Goal: Transaction & Acquisition: Purchase product/service

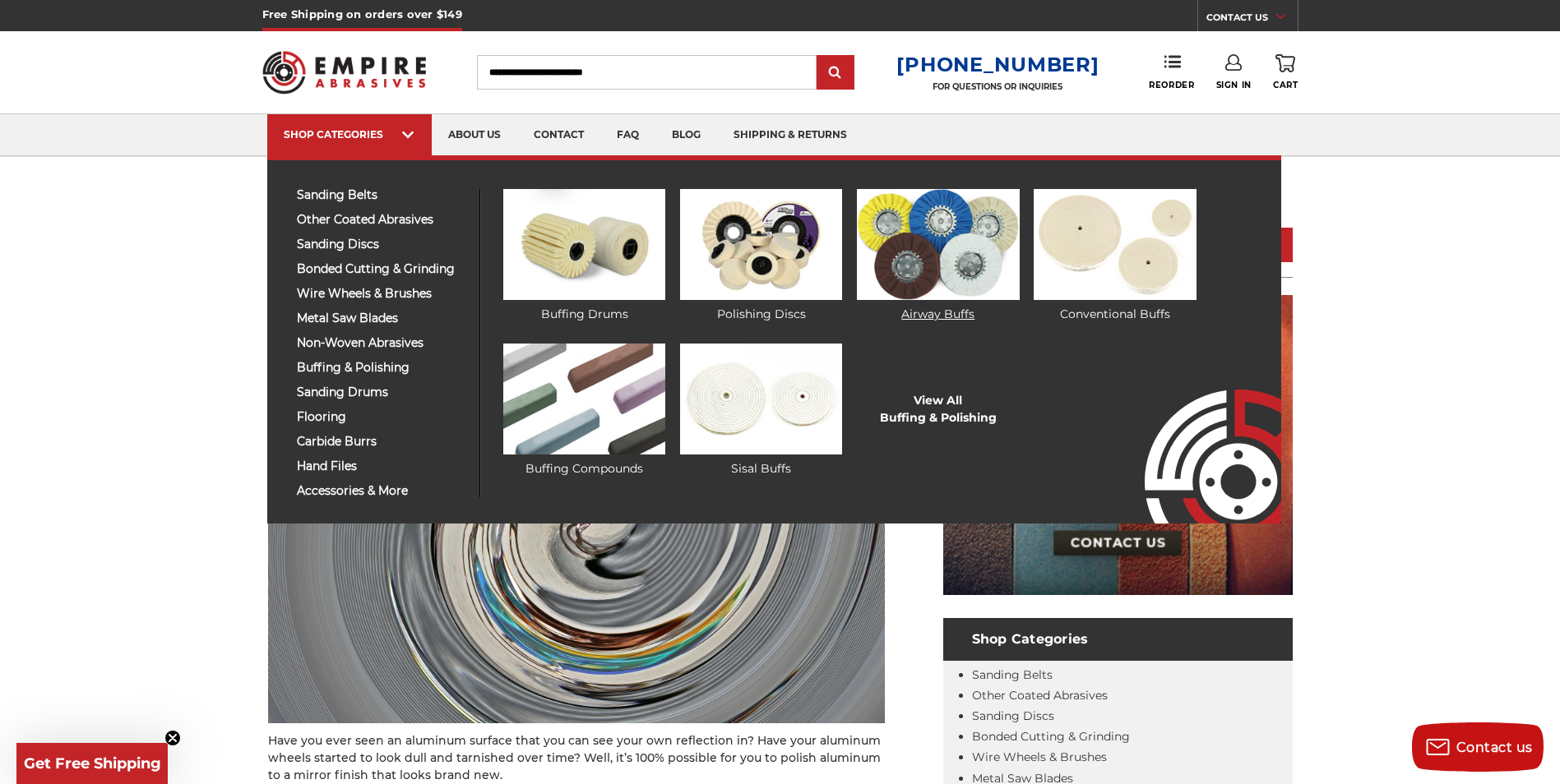
click at [923, 269] on img at bounding box center [938, 245] width 162 height 111
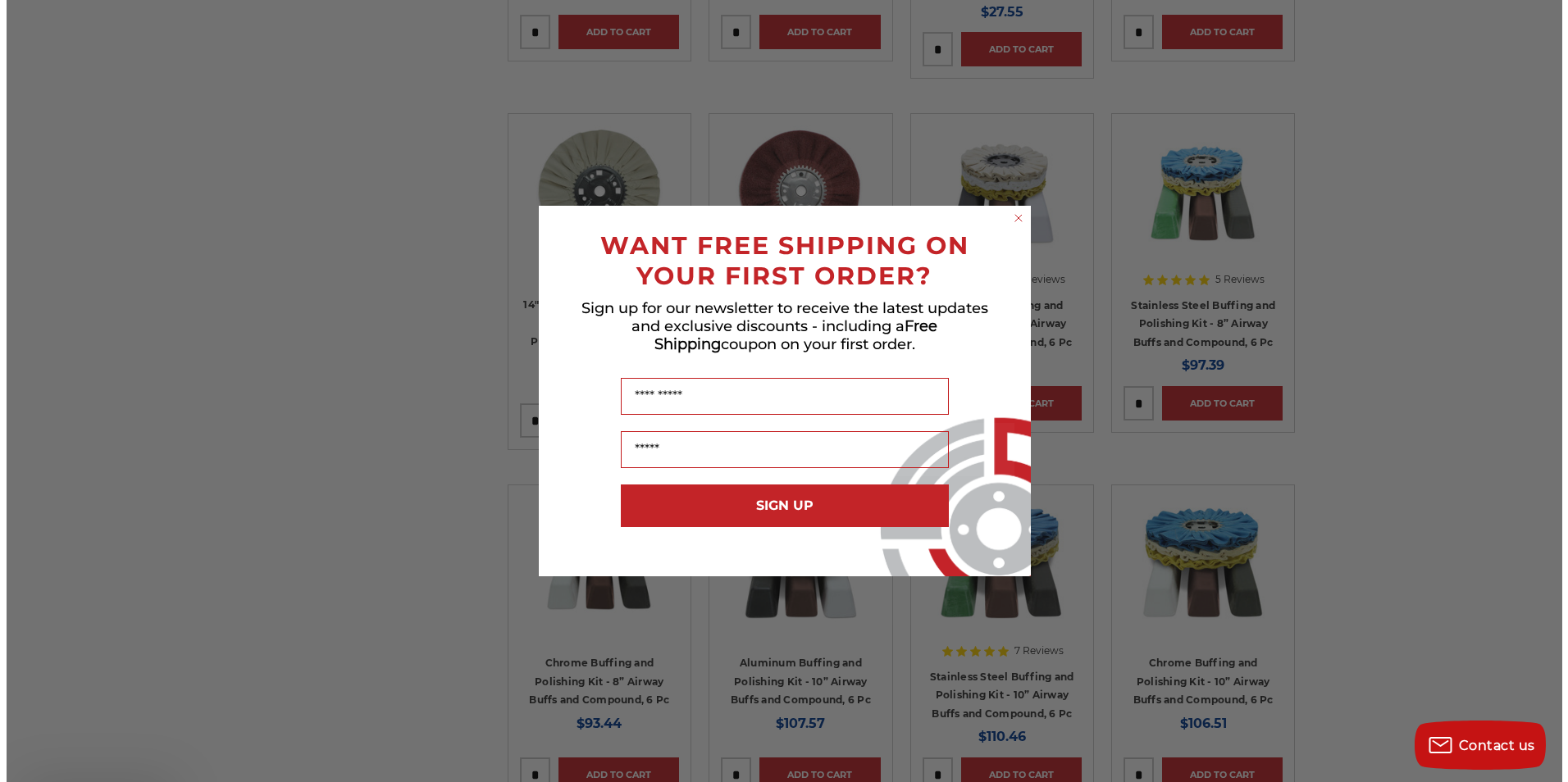
scroll to position [1394, 0]
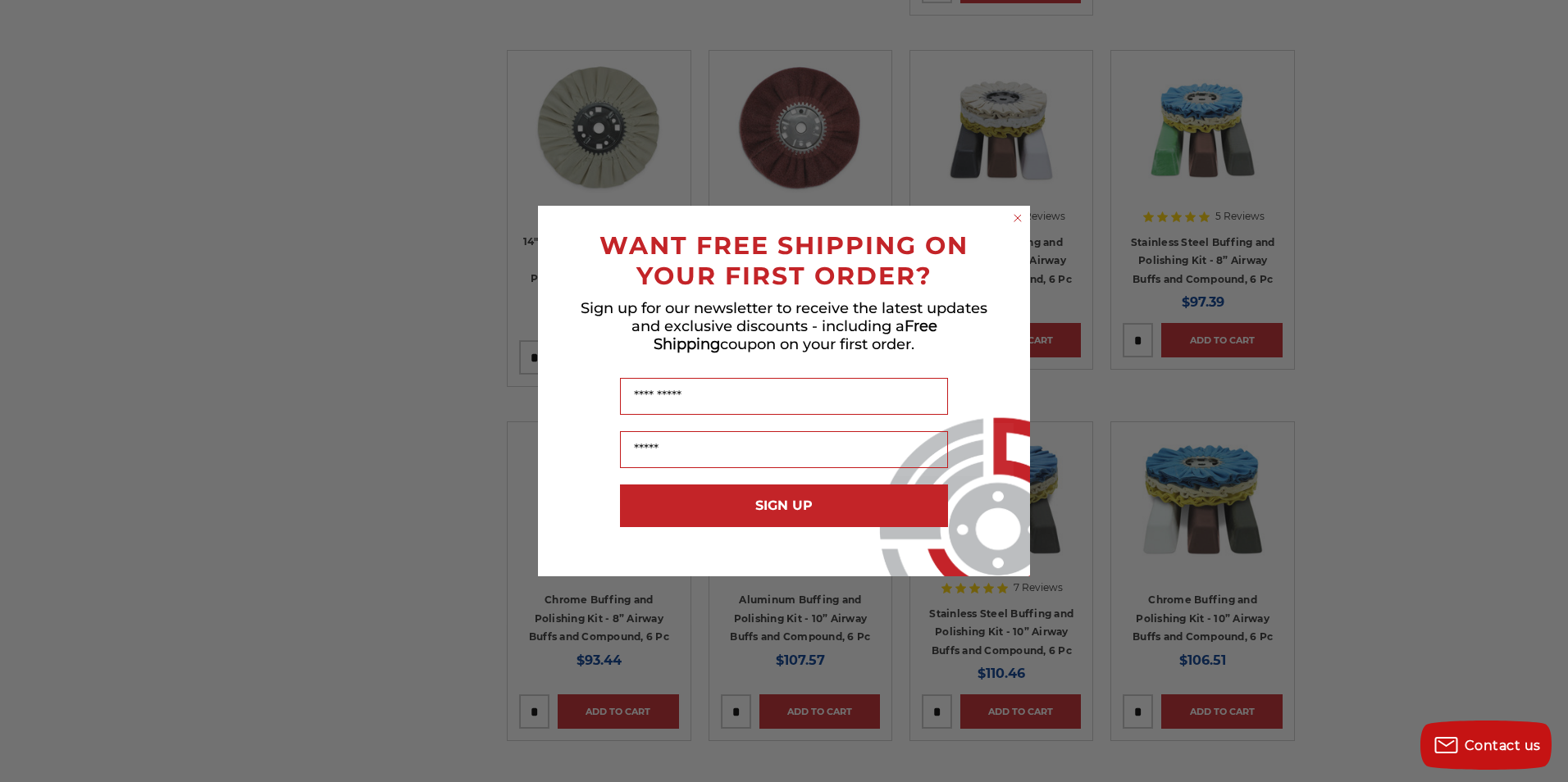
click at [1018, 214] on circle "Close dialog" at bounding box center [1018, 219] width 15 height 15
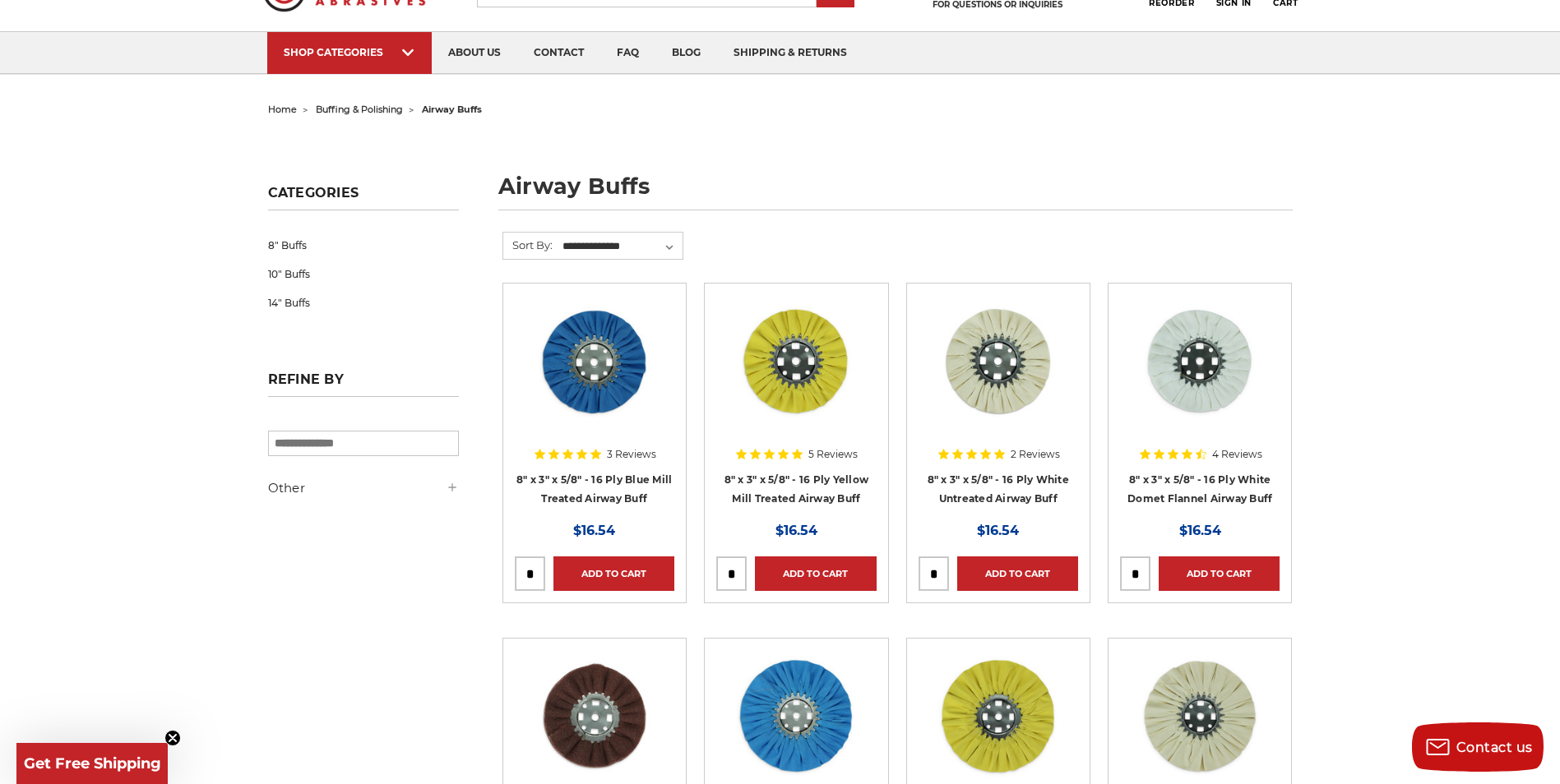
scroll to position [0, 0]
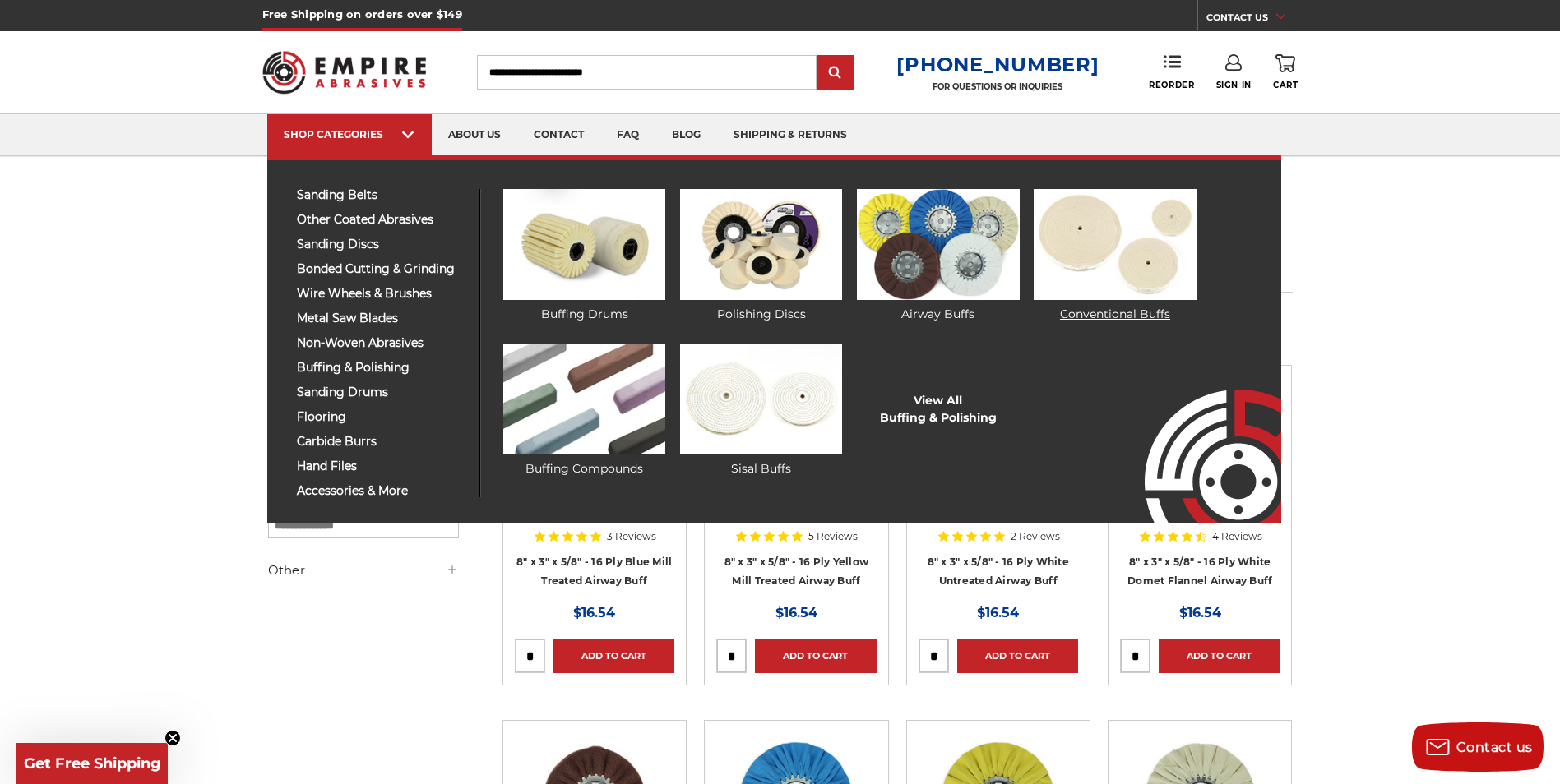
click at [1131, 228] on img at bounding box center [1115, 245] width 162 height 111
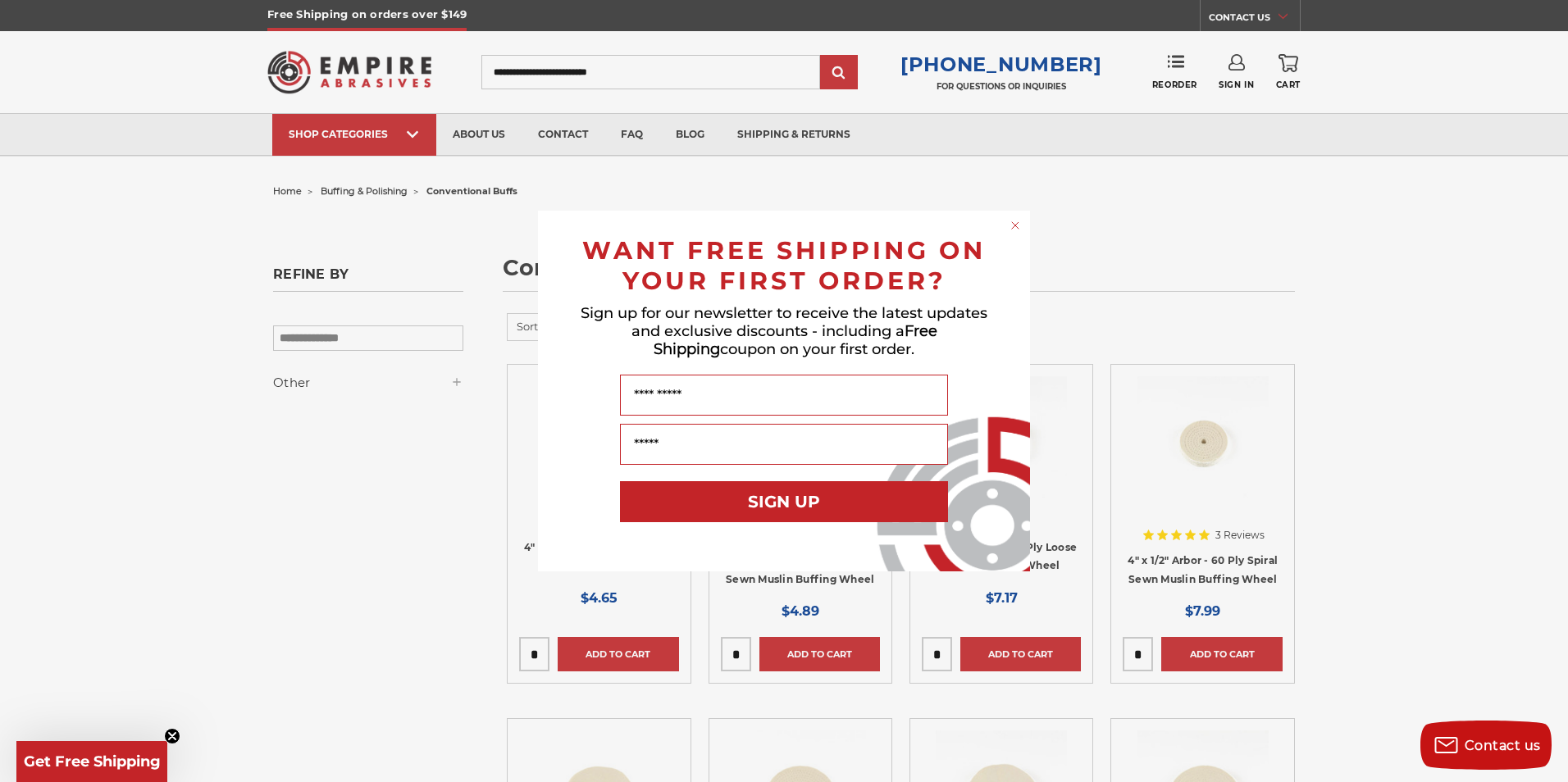
click at [1014, 225] on circle "Close dialog" at bounding box center [1016, 225] width 15 height 15
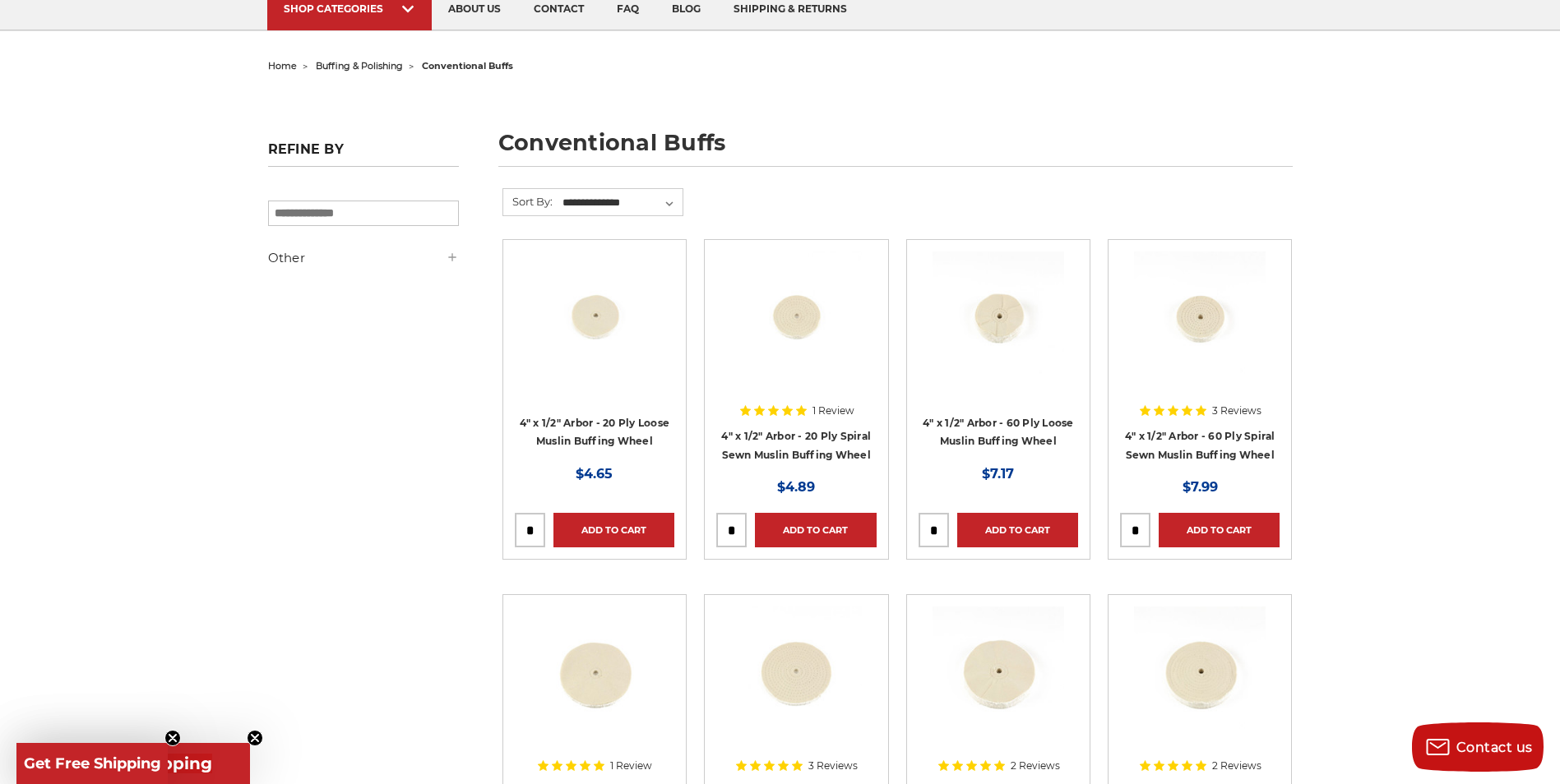
scroll to position [165, 0]
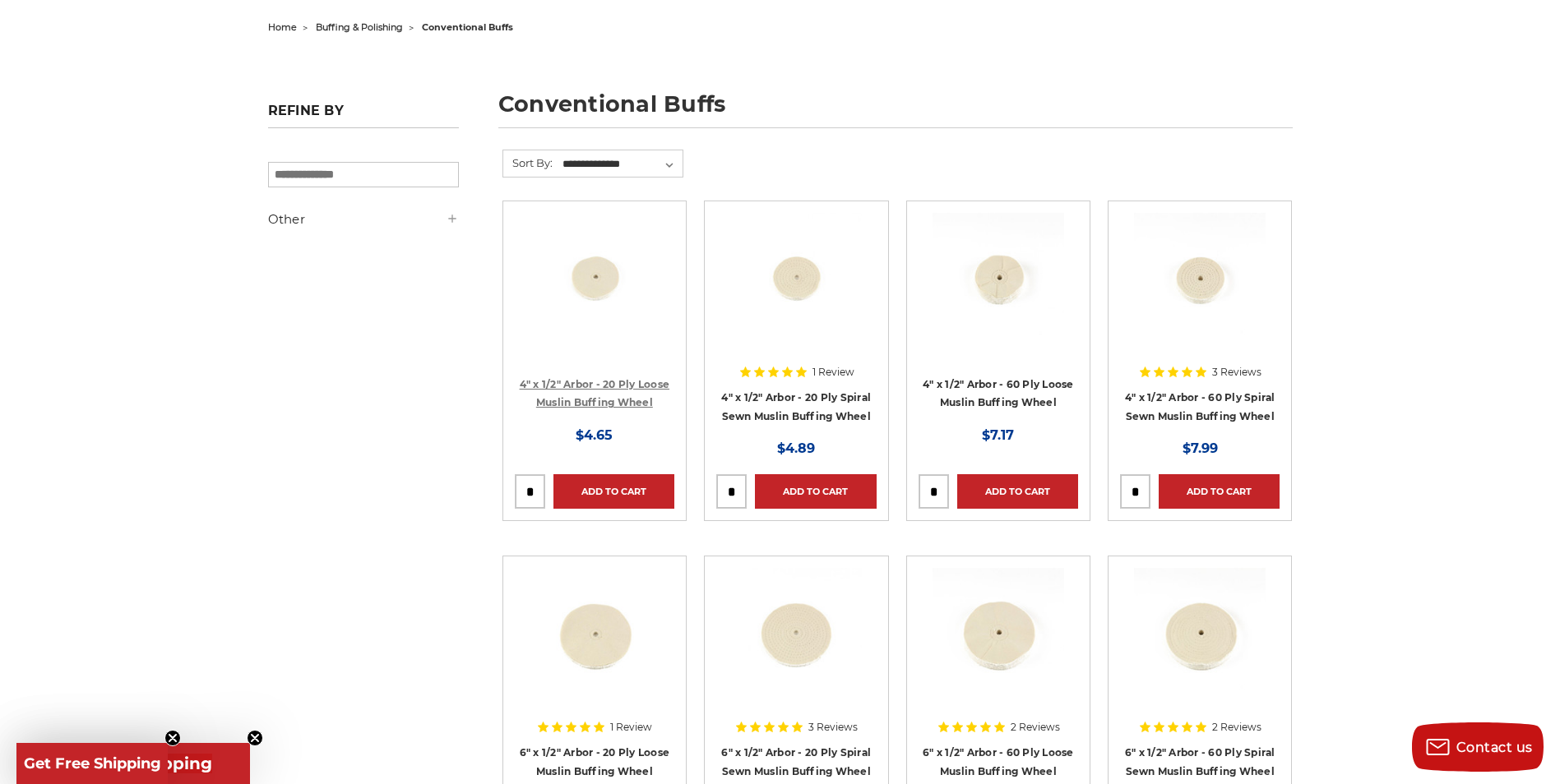
click at [597, 398] on link "4" x 1/2" Arbor - 20 Ply Loose Muslin Buffing Wheel" at bounding box center [595, 393] width 150 height 32
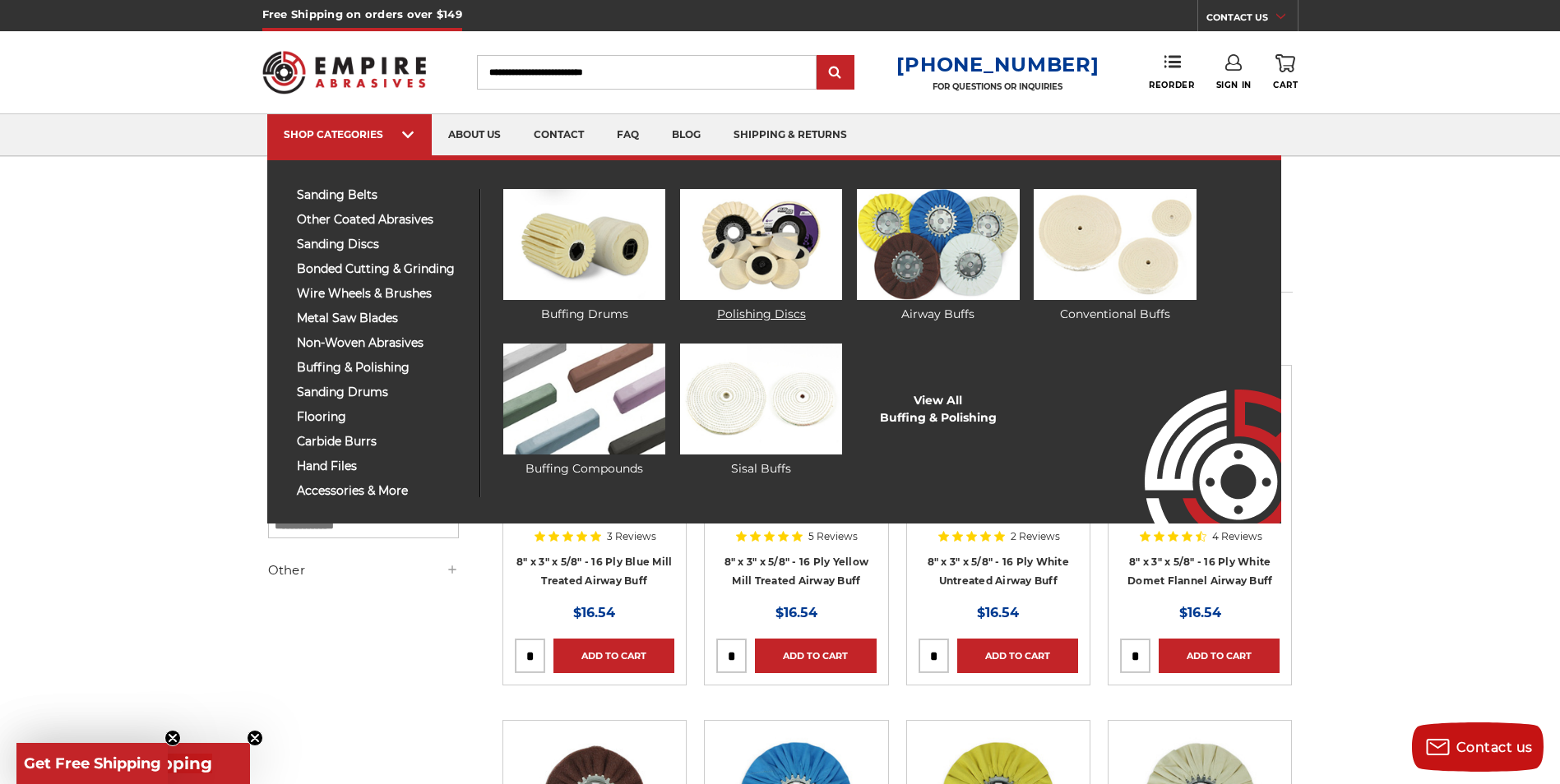
click at [761, 258] on img at bounding box center [761, 245] width 162 height 111
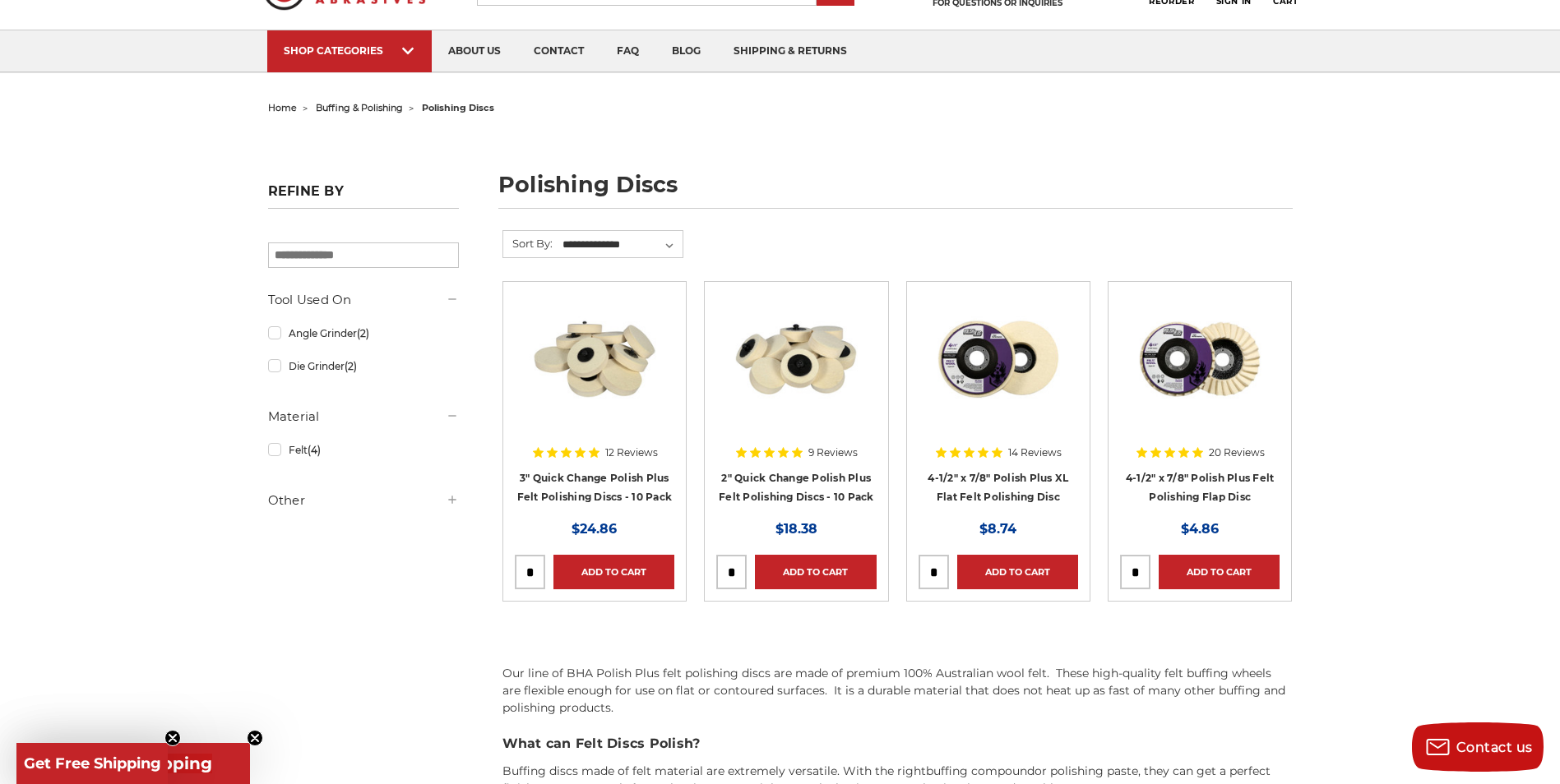
scroll to position [82, 0]
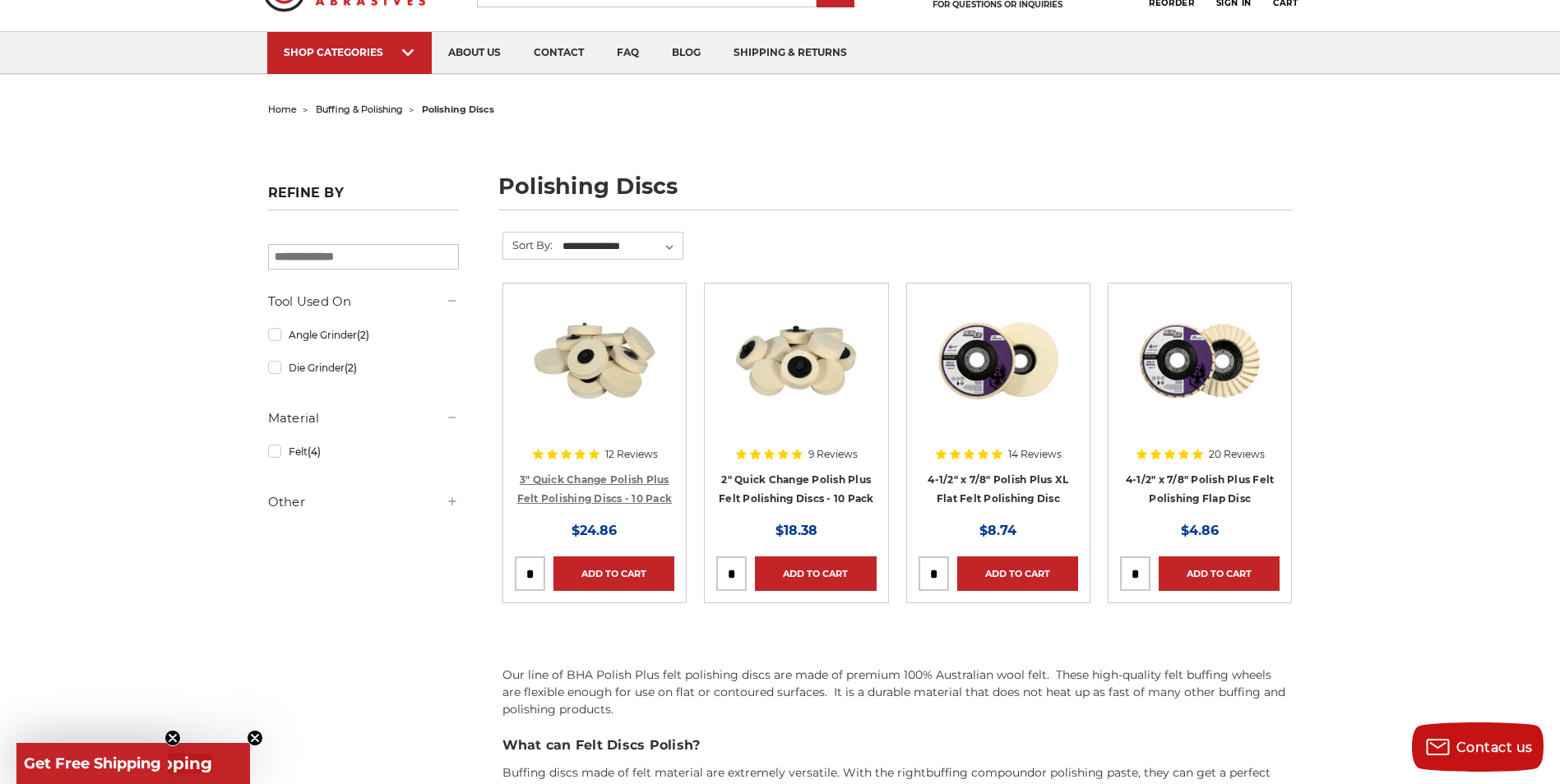
click at [602, 481] on link "3" Quick Change Polish Plus Felt Polishing Discs - 10 Pack" at bounding box center [595, 489] width 155 height 32
